Goal: Task Accomplishment & Management: Manage account settings

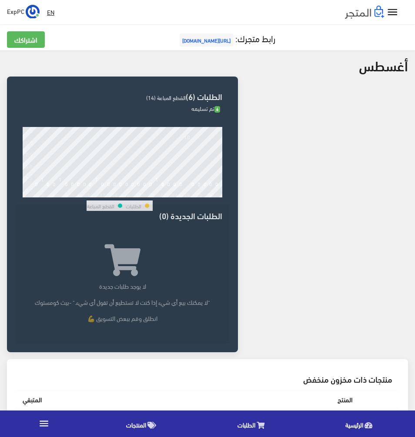
click at [396, 2] on div " EN ExpPC اشتراكي" at bounding box center [207, 12] width 415 height 24
click at [395, 10] on icon "" at bounding box center [393, 12] width 13 height 13
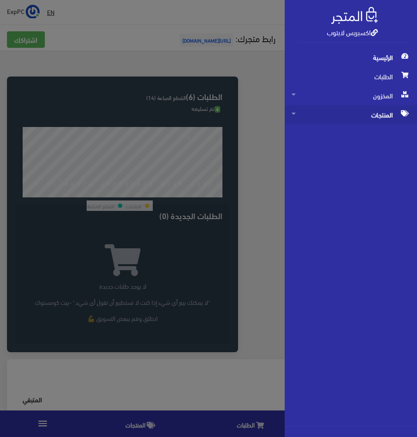
click at [350, 111] on span "المنتجات" at bounding box center [351, 114] width 118 height 19
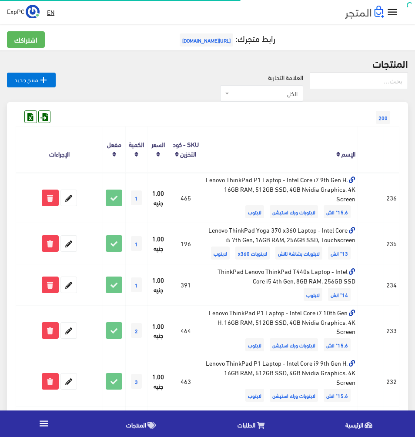
click at [347, 84] on input "text" at bounding box center [359, 81] width 98 height 17
type input "ل2"
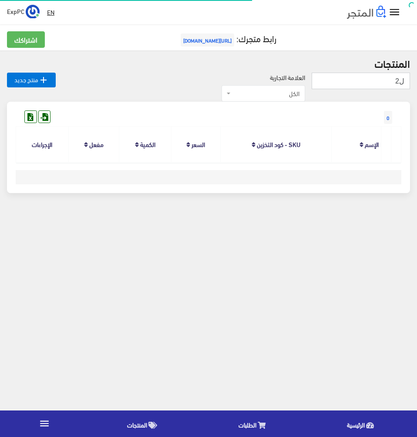
click at [404, 81] on input "ل2" at bounding box center [361, 81] width 98 height 17
click at [403, 80] on input "ل2" at bounding box center [361, 81] width 98 height 17
type input "G2"
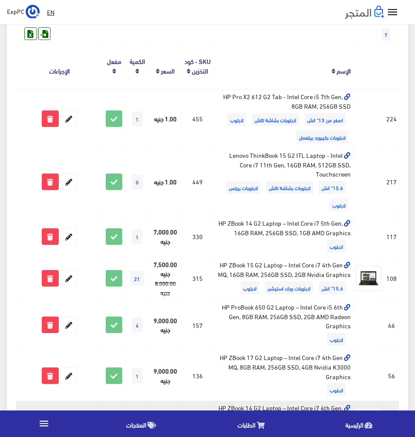
scroll to position [131, 0]
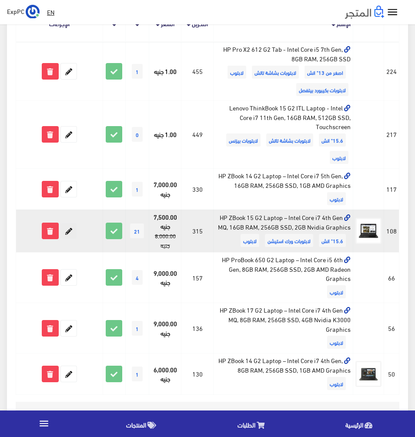
click at [69, 230] on icon at bounding box center [69, 231] width 16 height 16
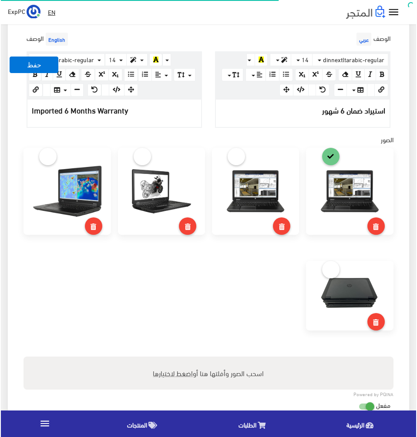
scroll to position [435, 0]
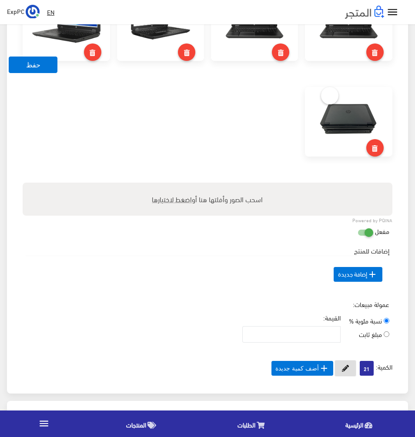
click at [342, 366] on icon at bounding box center [345, 368] width 7 height 7
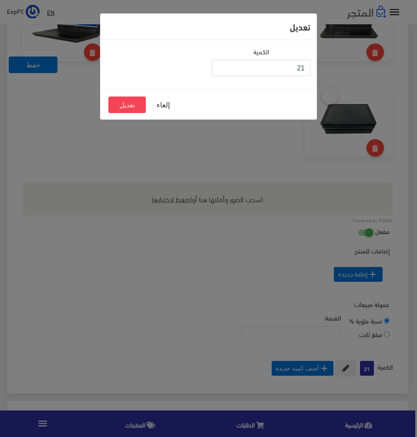
drag, startPoint x: 276, startPoint y: 69, endPoint x: 495, endPoint y: 47, distance: 220.0
type input "20"
click at [140, 104] on button "تعديل" at bounding box center [126, 105] width 37 height 17
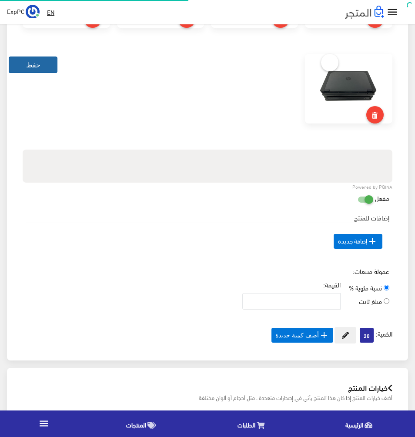
scroll to position [468, 0]
click at [24, 64] on button "حفظ" at bounding box center [33, 65] width 49 height 17
